Goal: Task Accomplishment & Management: Use online tool/utility

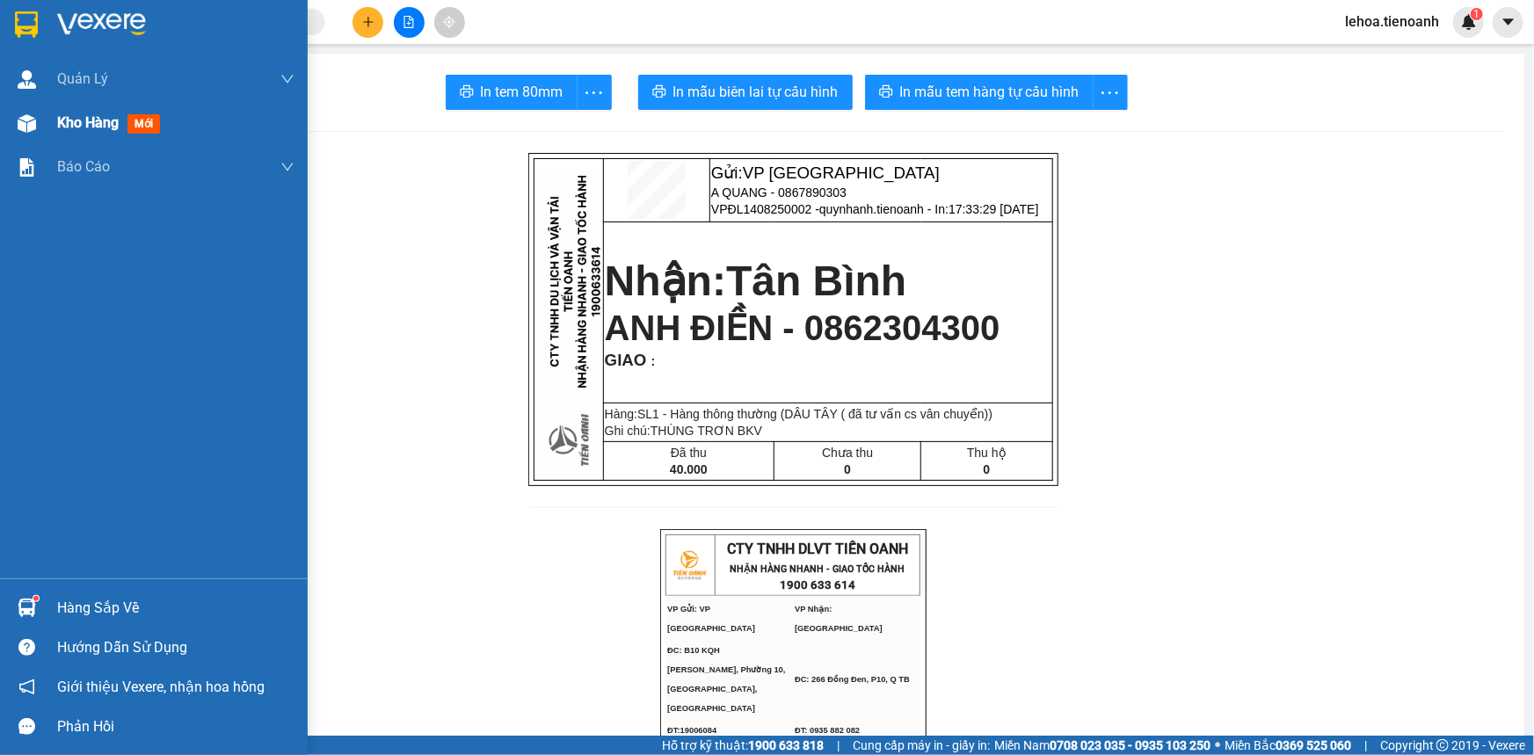
click at [90, 110] on div "Kho hàng mới" at bounding box center [175, 123] width 237 height 44
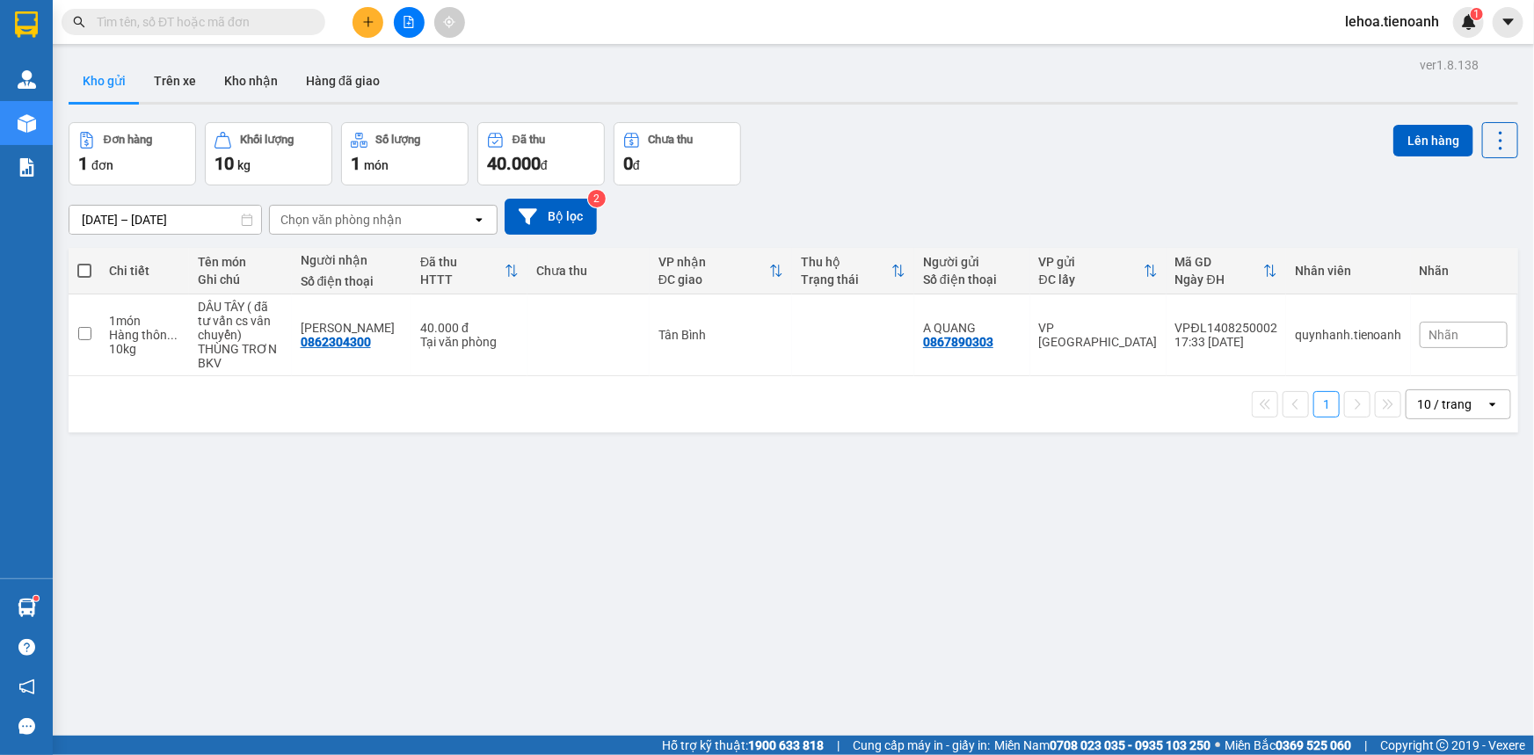
click at [90, 268] on span at bounding box center [84, 271] width 14 height 14
click at [84, 262] on input "checkbox" at bounding box center [84, 262] width 0 height 0
checkbox input "true"
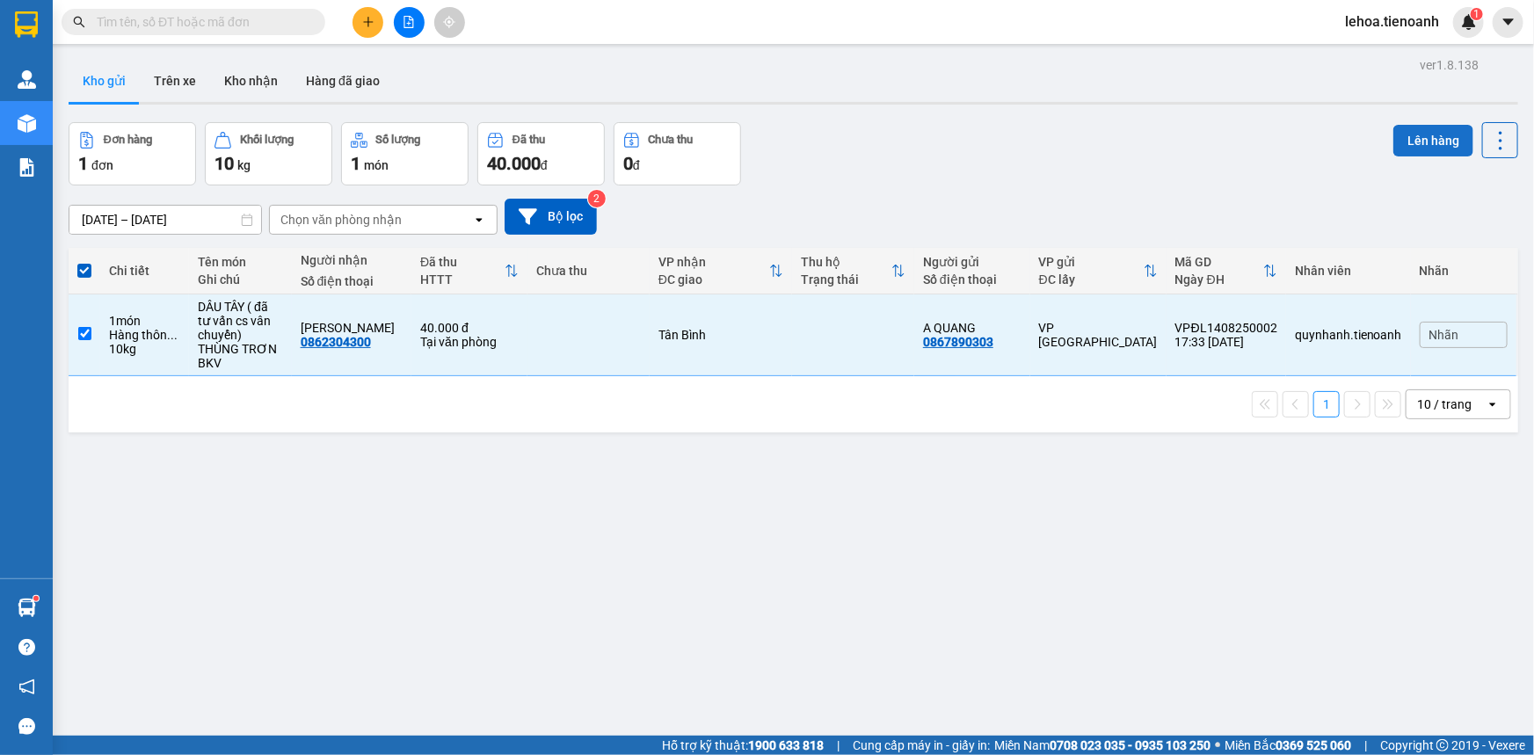
click at [1462, 141] on button "Lên hàng" at bounding box center [1434, 141] width 80 height 32
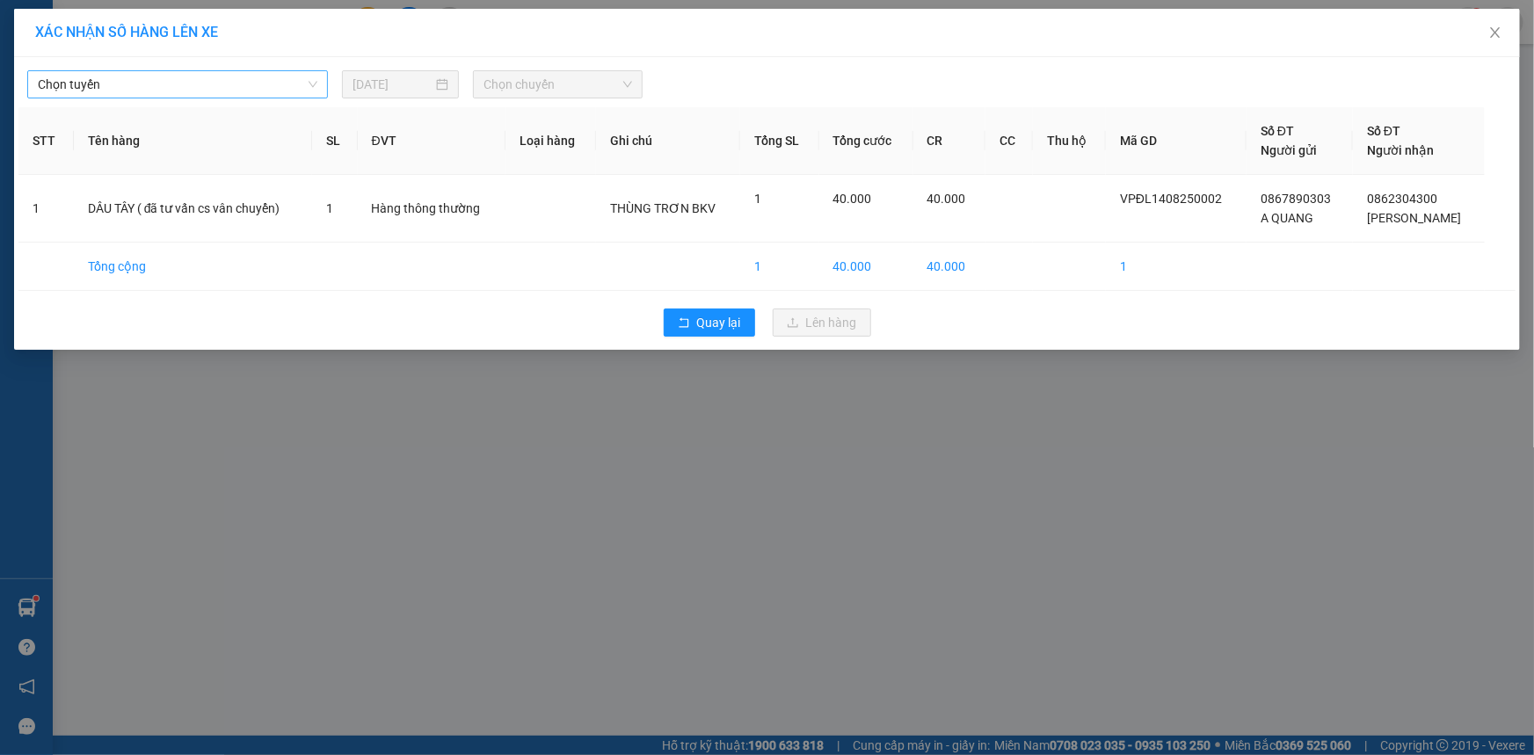
click at [129, 87] on span "Chọn tuyến" at bounding box center [178, 84] width 280 height 26
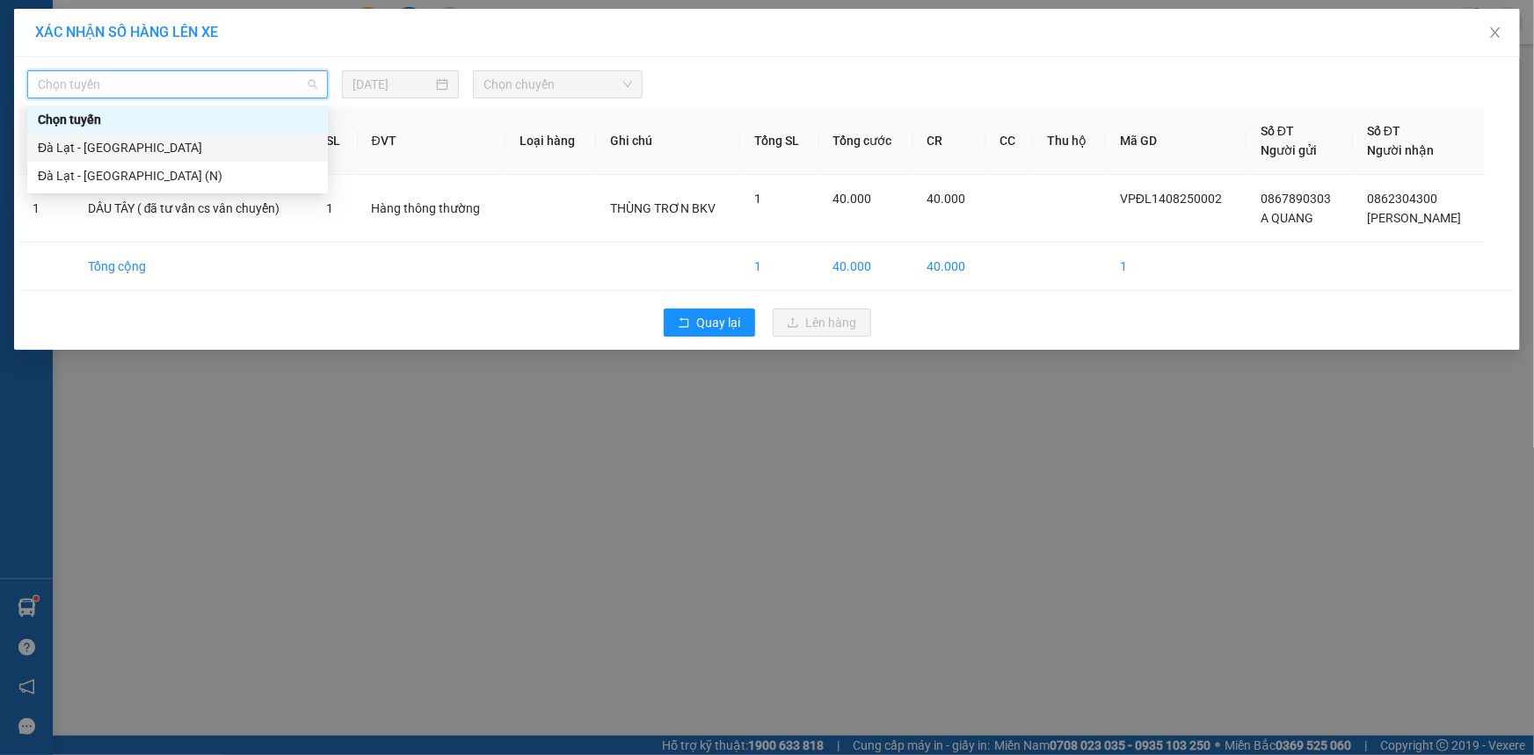
drag, startPoint x: 118, startPoint y: 147, endPoint x: 443, endPoint y: 103, distance: 328.3
click at [119, 147] on div "Đà Lạt - Sài Gòn" at bounding box center [178, 147] width 280 height 19
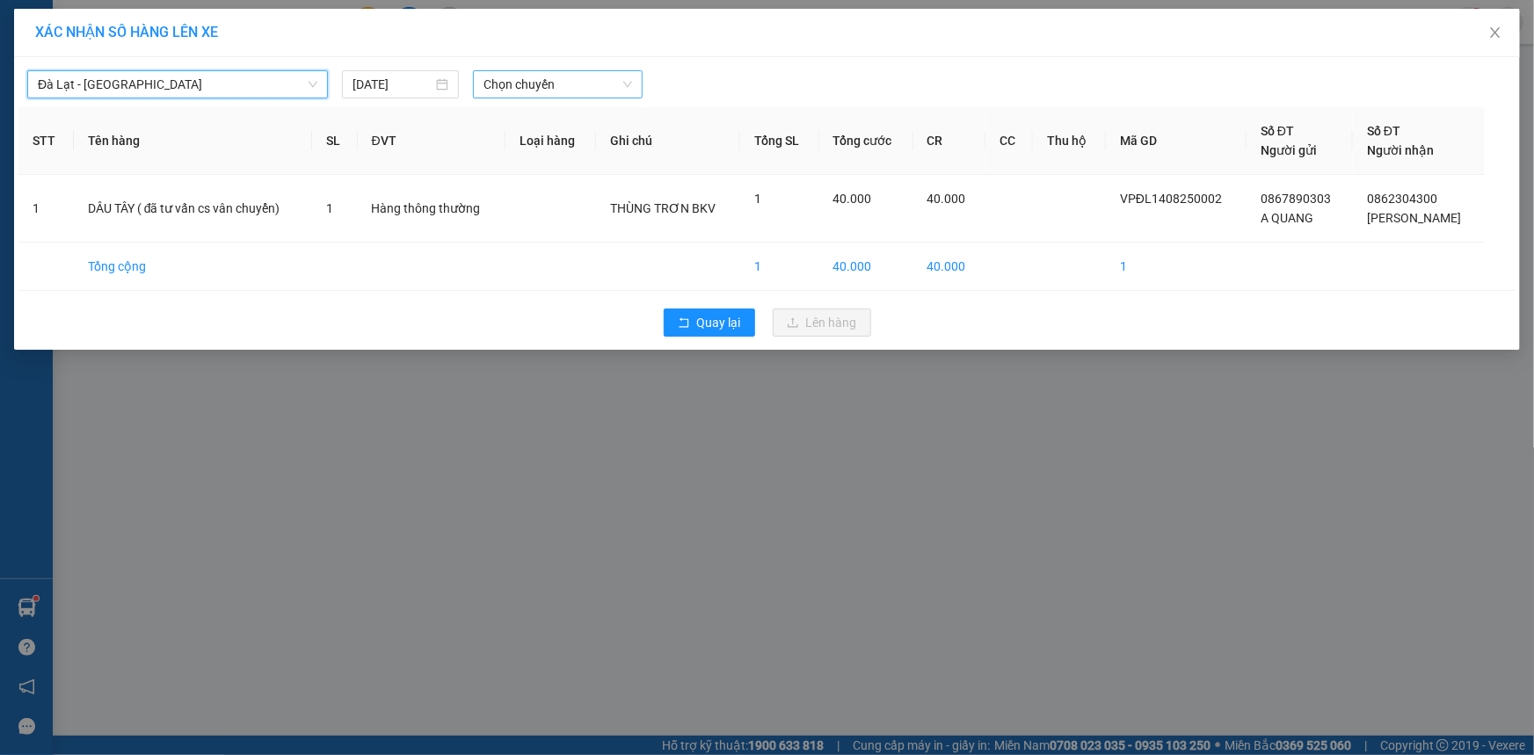
click at [498, 81] on span "Chọn chuyến" at bounding box center [558, 84] width 149 height 26
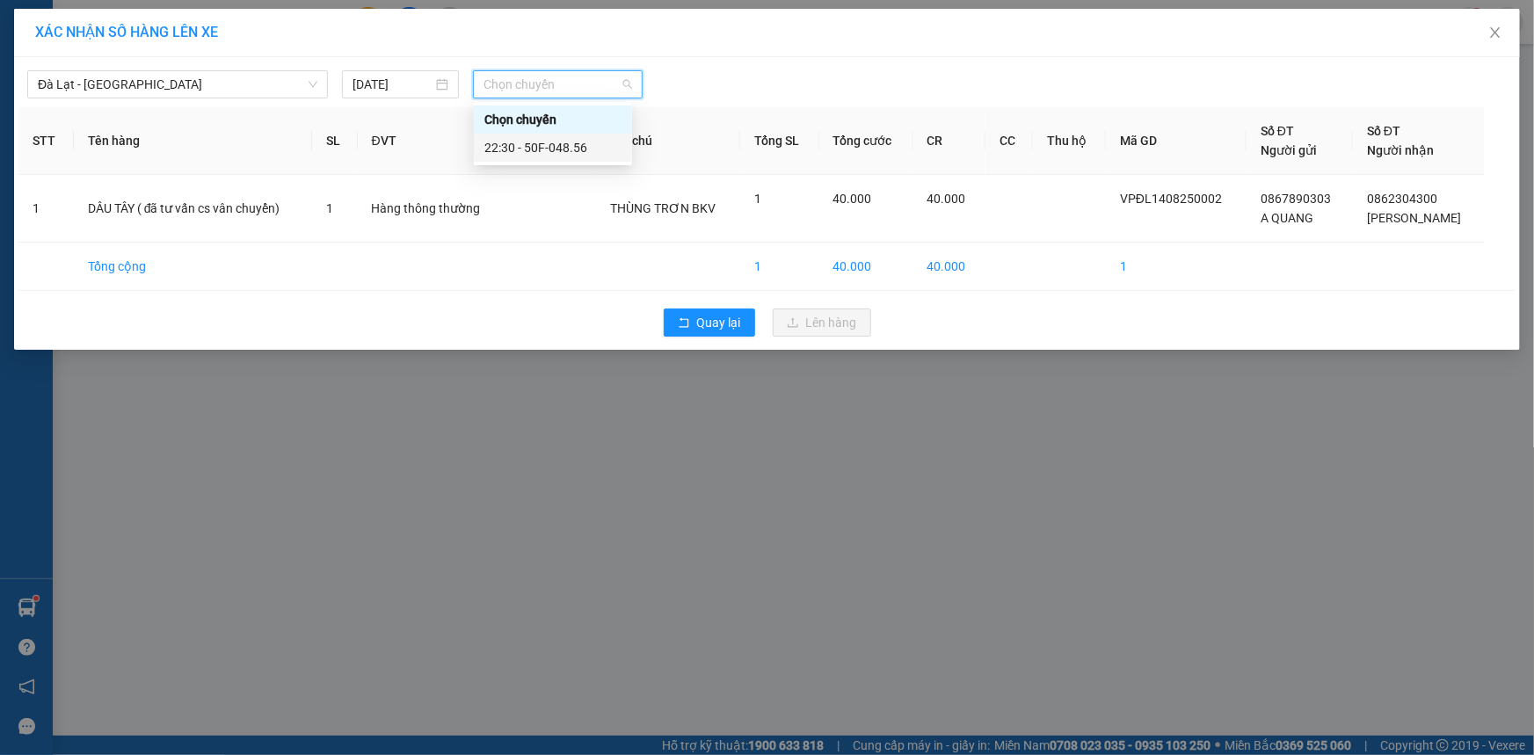
click at [553, 141] on div "22:30 - 50F-048.56" at bounding box center [553, 147] width 137 height 19
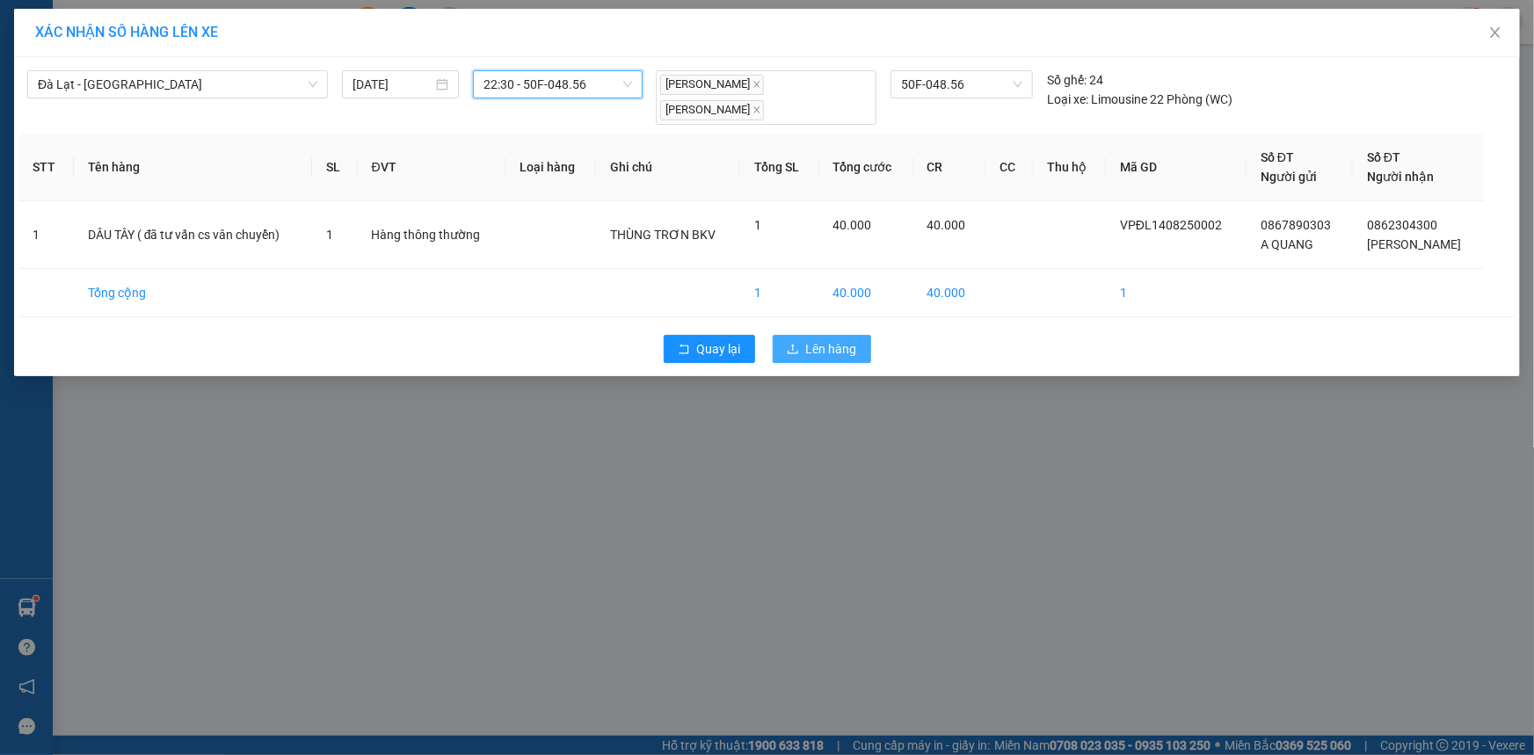
click at [813, 345] on span "Lên hàng" at bounding box center [831, 348] width 51 height 19
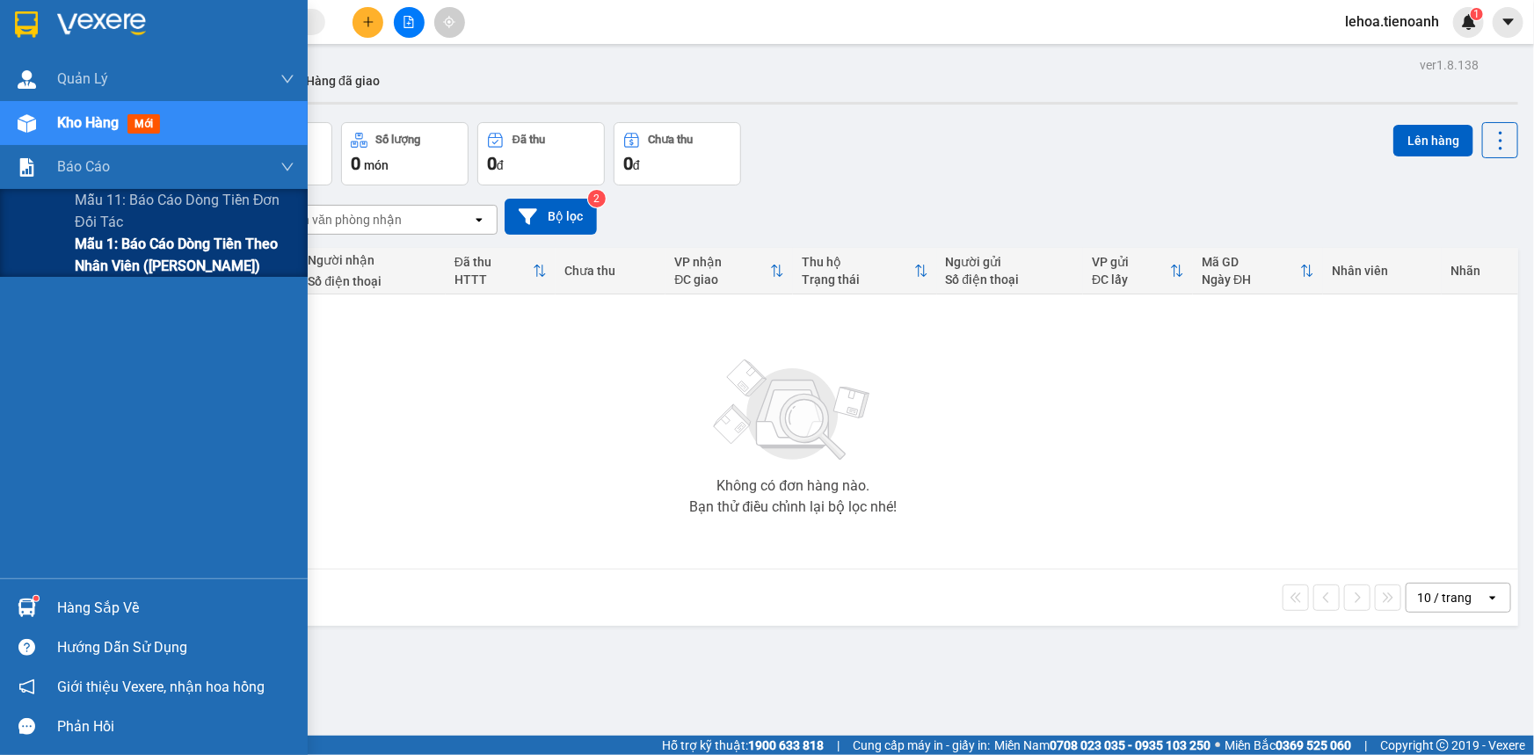
click at [159, 264] on span "Mẫu 1: Báo cáo dòng tiền theo nhân viên ([PERSON_NAME])" at bounding box center [185, 255] width 220 height 44
